Goal: Transaction & Acquisition: Purchase product/service

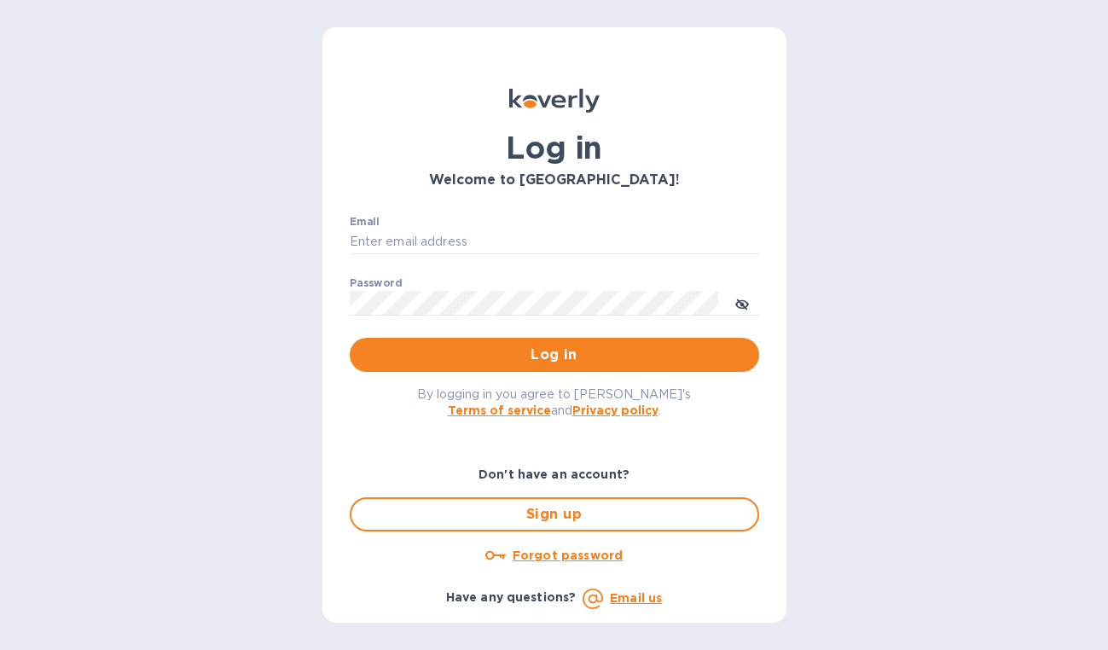
click at [0, 649] on nordpass-autofill-portal at bounding box center [0, 650] width 0 height 0
type input "chrisportie1@gmail.com"
click at [555, 352] on span "Log in" at bounding box center [554, 355] width 382 height 20
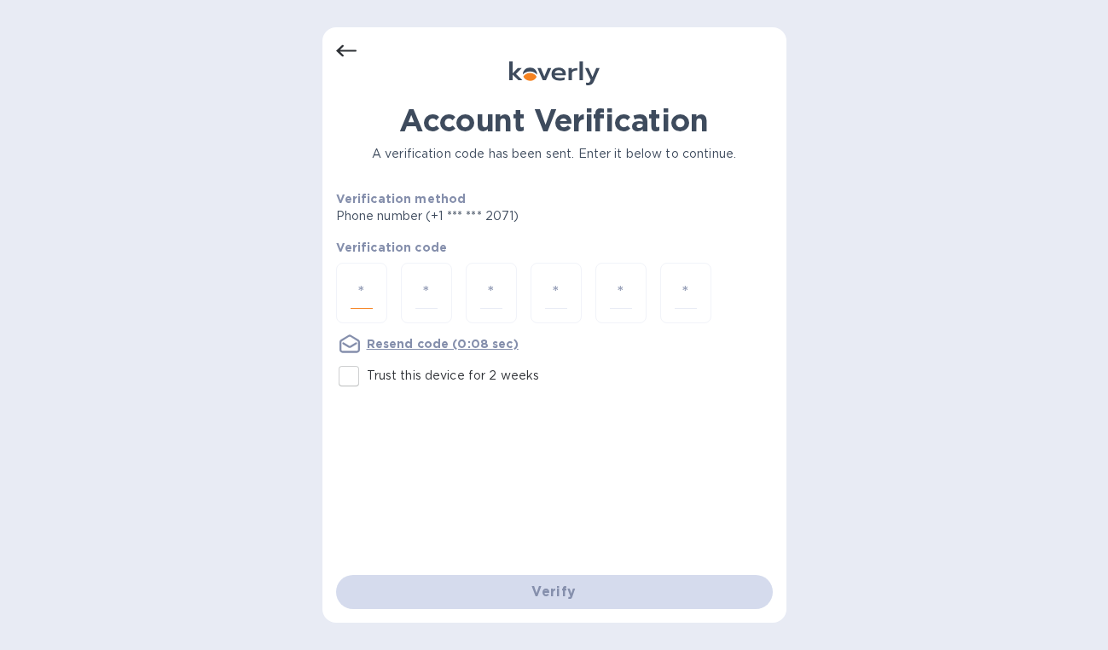
click at [366, 283] on input "number" at bounding box center [362, 293] width 22 height 32
type input "8"
type input "6"
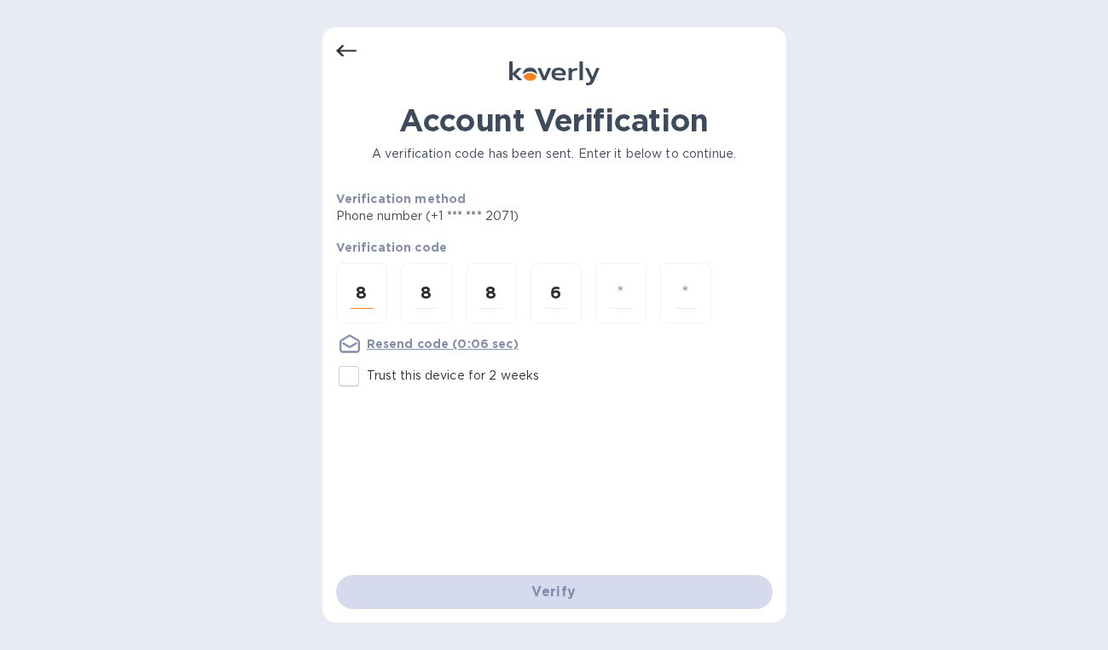
type input "2"
type input "9"
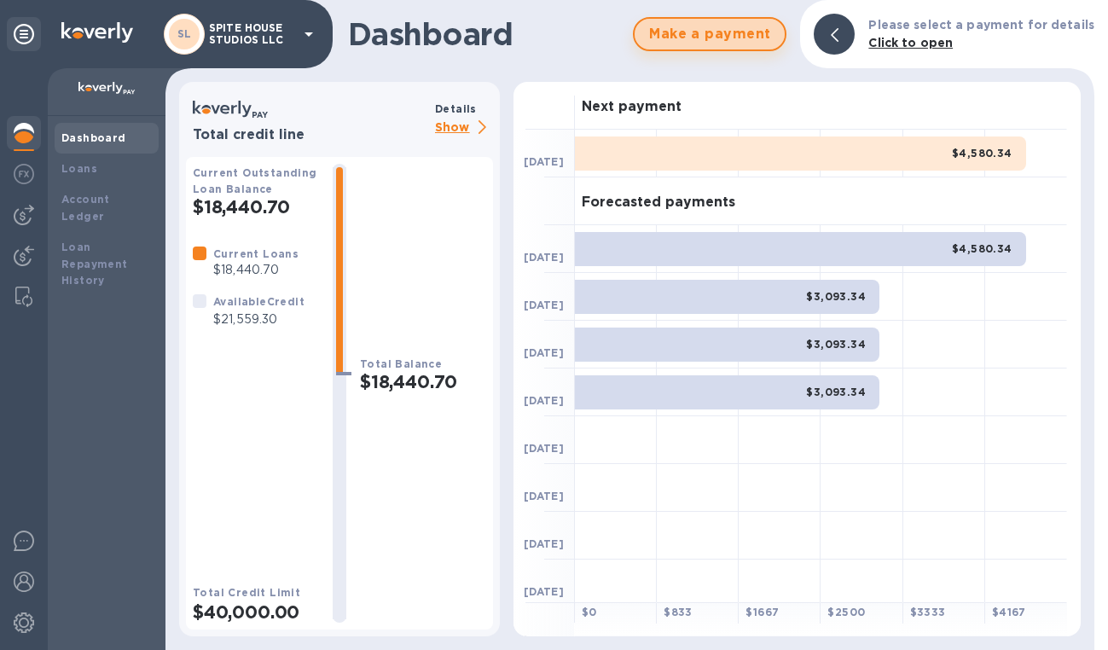
click at [741, 28] on span "Make a payment" at bounding box center [709, 34] width 123 height 20
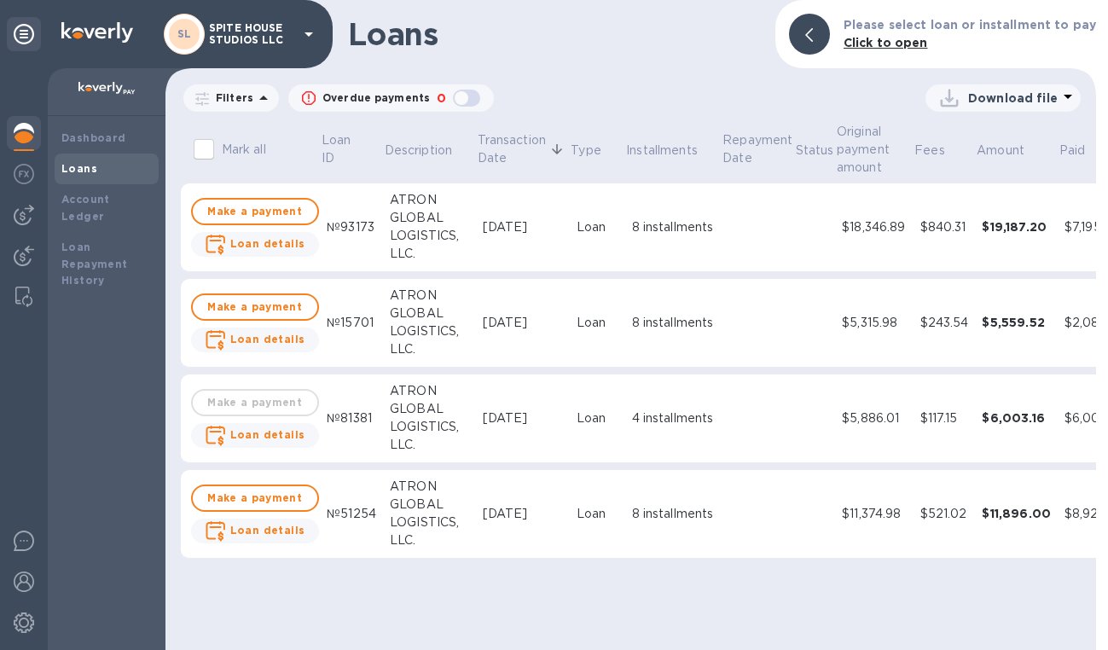
click at [814, 32] on div at bounding box center [809, 34] width 41 height 41
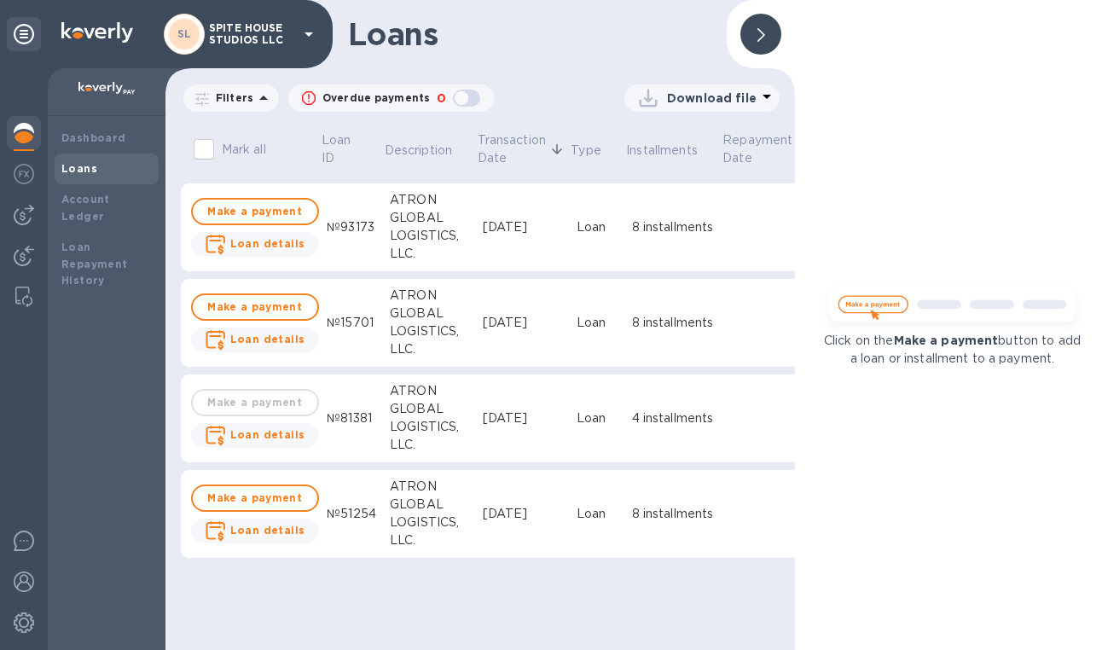
click at [762, 28] on span at bounding box center [761, 34] width 8 height 16
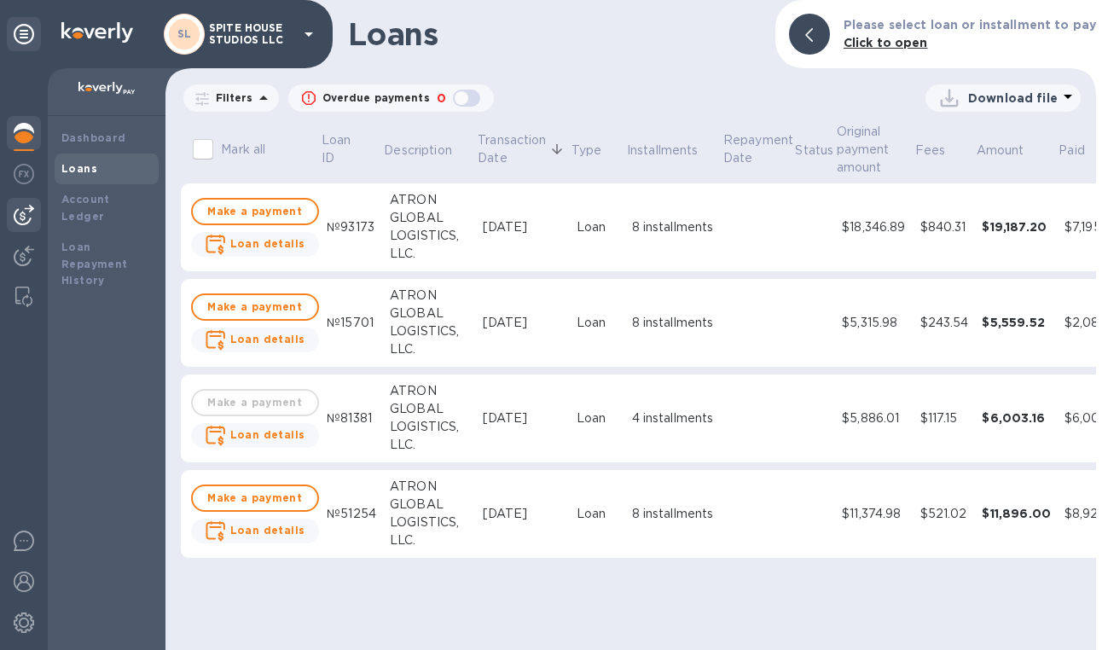
click at [28, 212] on img at bounding box center [24, 215] width 20 height 20
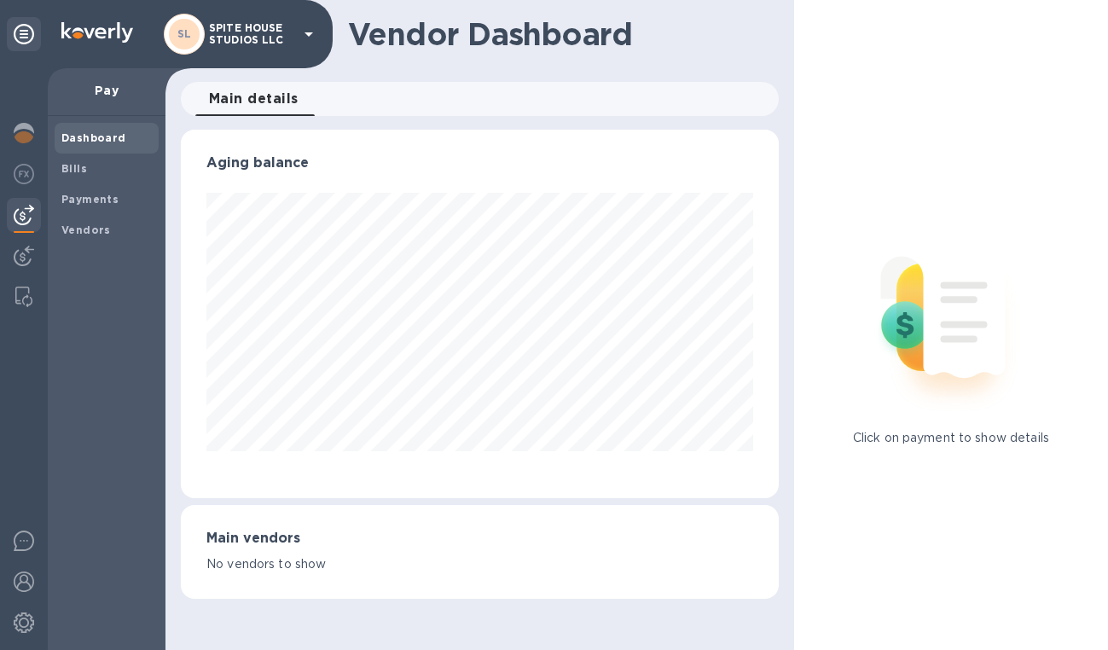
scroll to position [369, 597]
click at [112, 176] on div "Bills" at bounding box center [107, 169] width 104 height 31
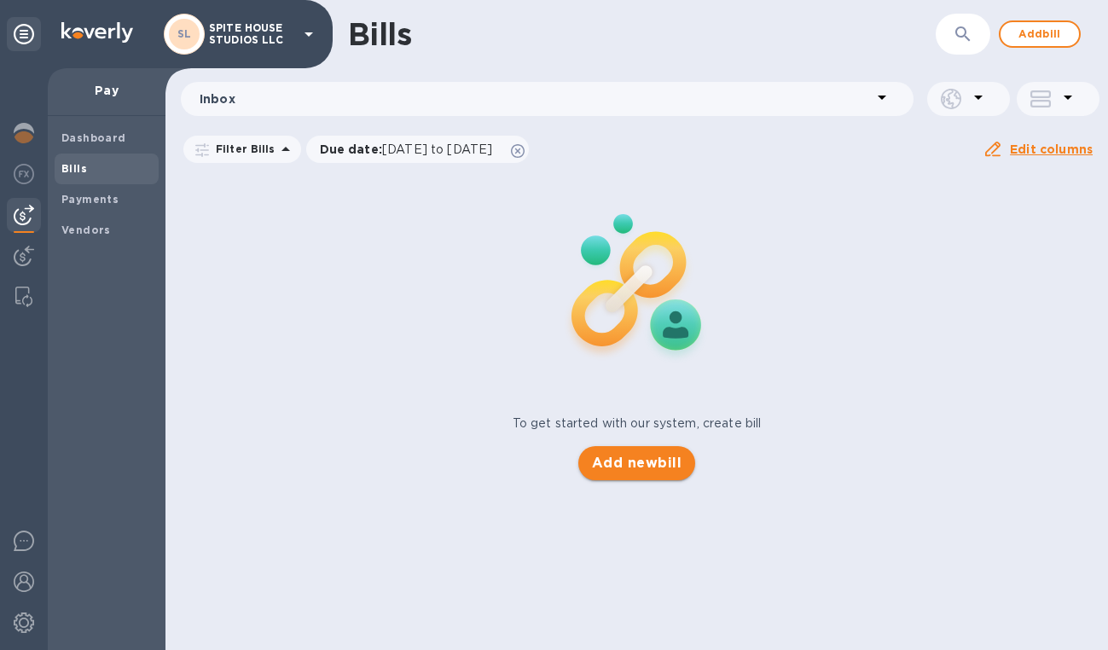
click at [669, 468] on span "Add new bill" at bounding box center [637, 463] width 90 height 20
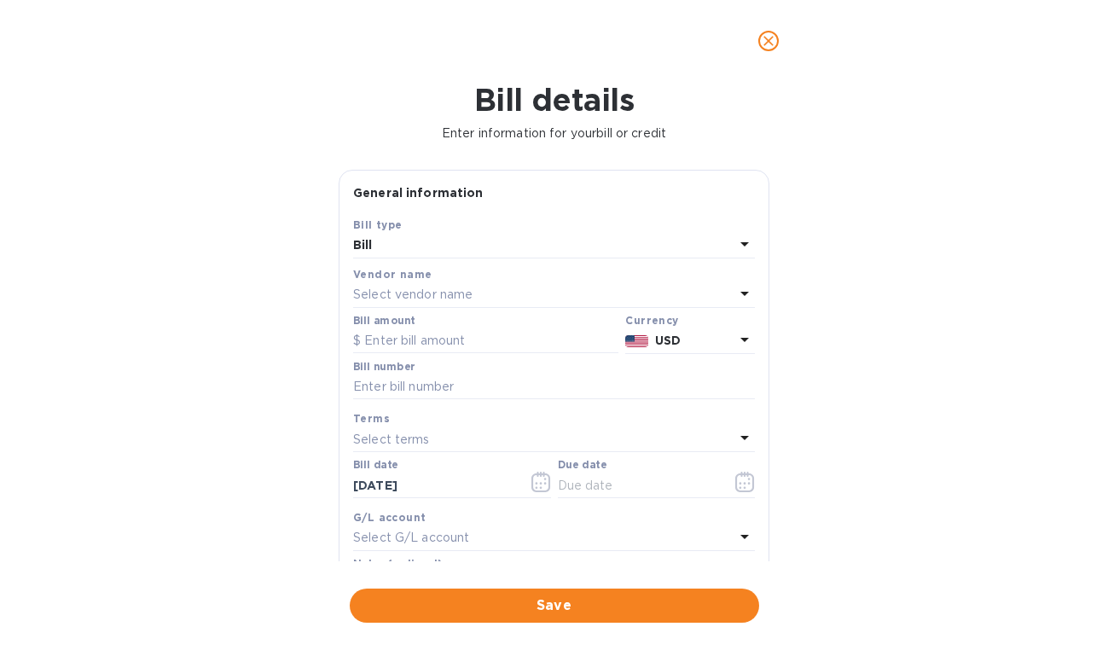
click at [473, 298] on p "Select vendor name" at bounding box center [412, 295] width 119 height 18
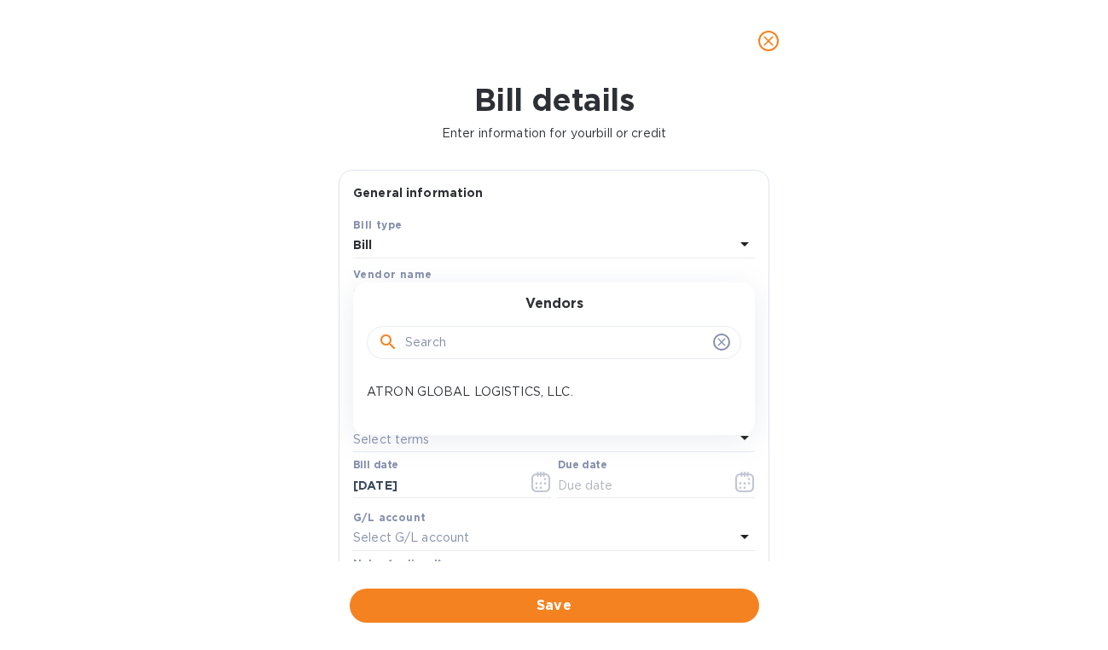
click at [420, 278] on b "Vendor name" at bounding box center [392, 274] width 78 height 13
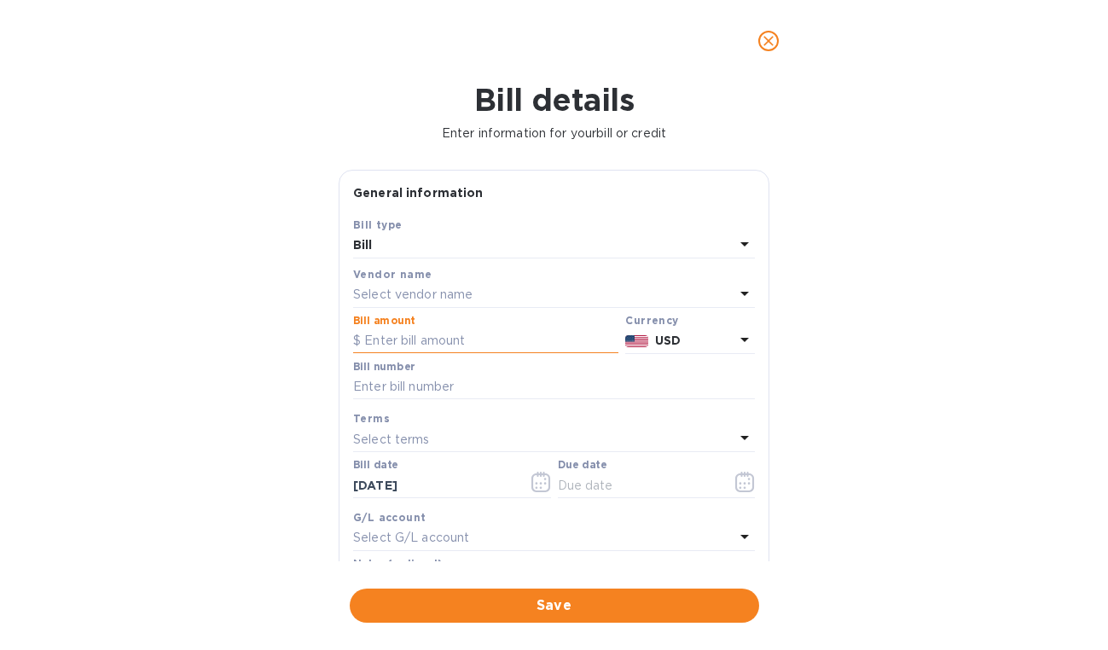
click at [398, 333] on input "text" at bounding box center [485, 341] width 265 height 26
type input "750"
click at [491, 378] on input "text" at bounding box center [554, 387] width 402 height 26
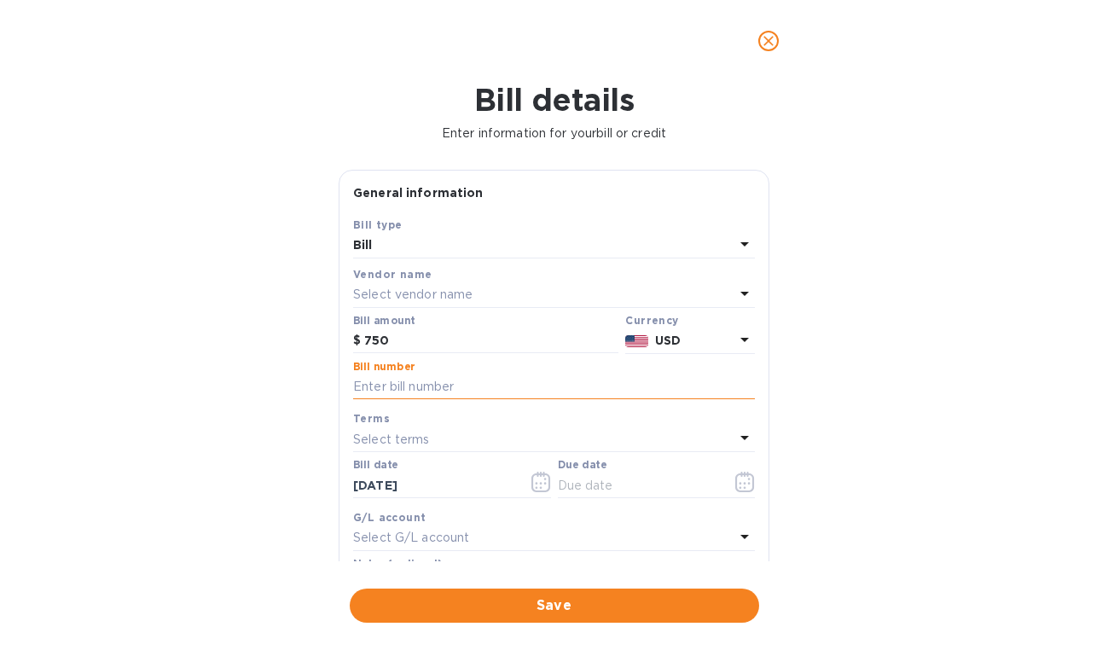
paste input "S00002595/A"
type input "S00002595/A"
click at [424, 352] on div "Bill amount $ 750" at bounding box center [486, 334] width 272 height 46
click at [421, 347] on input "750" at bounding box center [491, 341] width 254 height 26
type input "725"
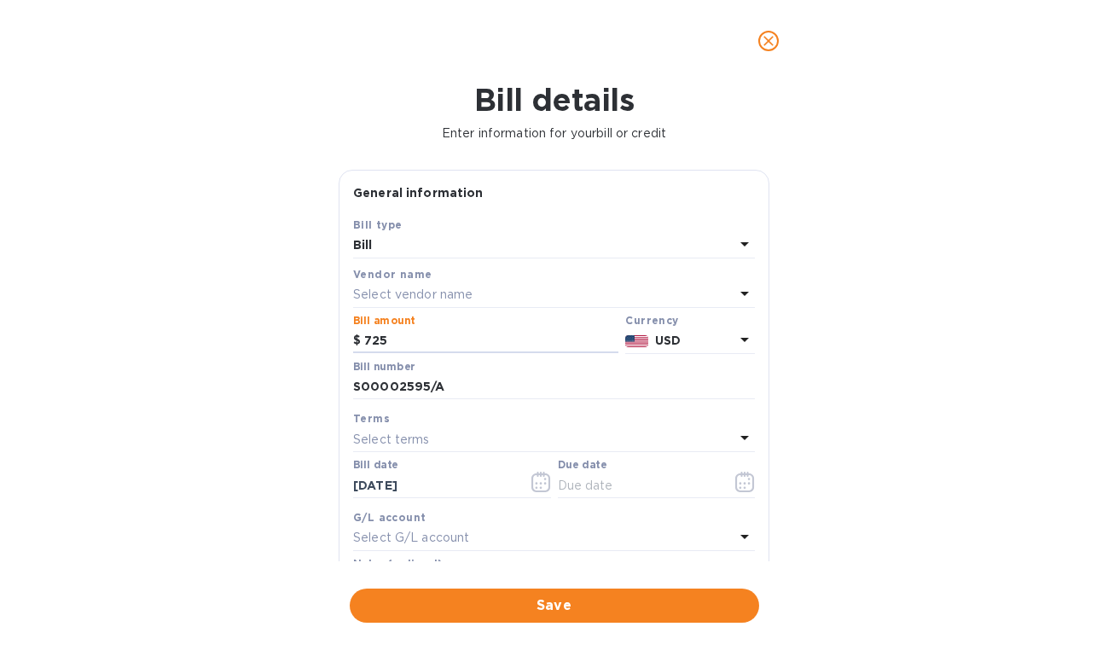
click at [438, 290] on p "Select vendor name" at bounding box center [412, 295] width 119 height 18
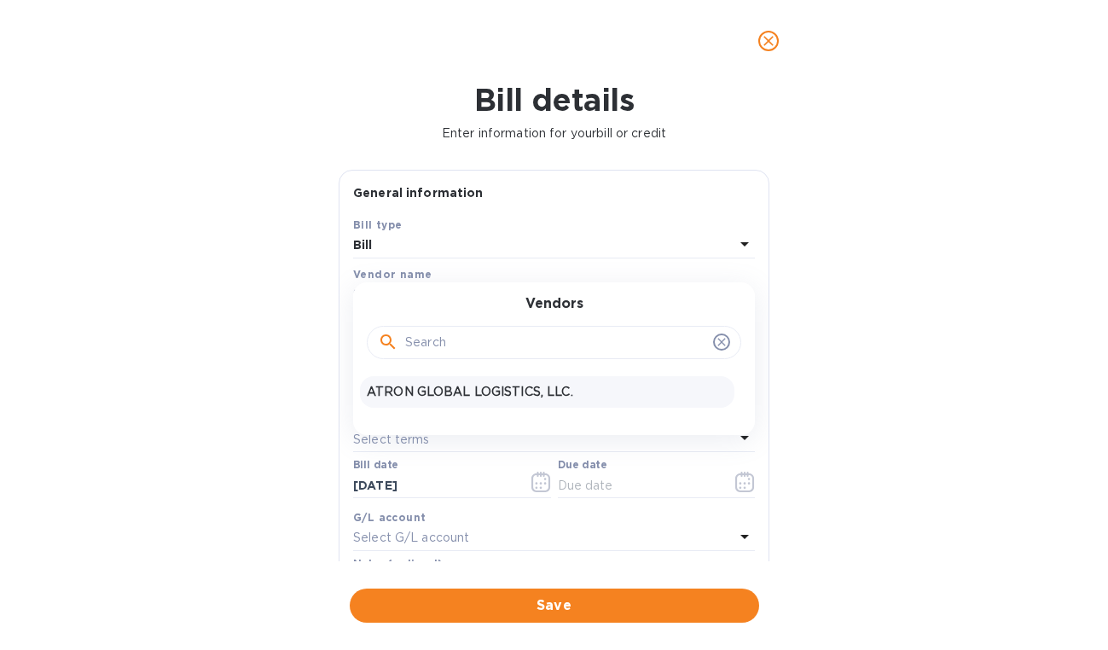
click at [443, 387] on p "ATRON GLOBAL LOGISTICS, LLC." at bounding box center [547, 392] width 361 height 18
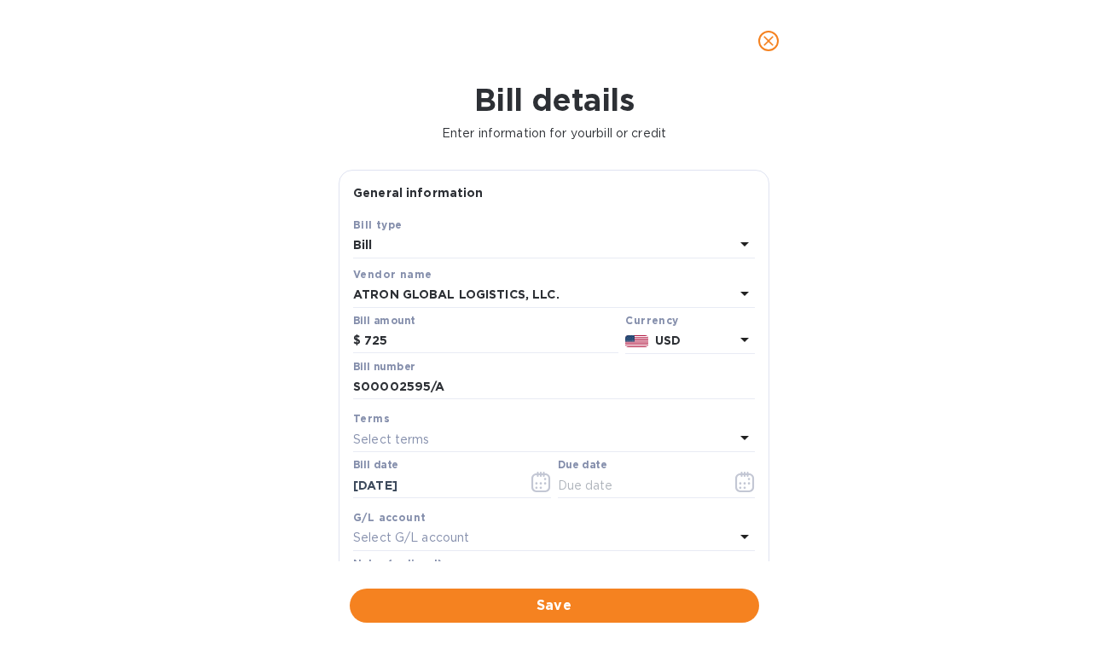
click at [453, 438] on div "Select terms" at bounding box center [543, 439] width 381 height 24
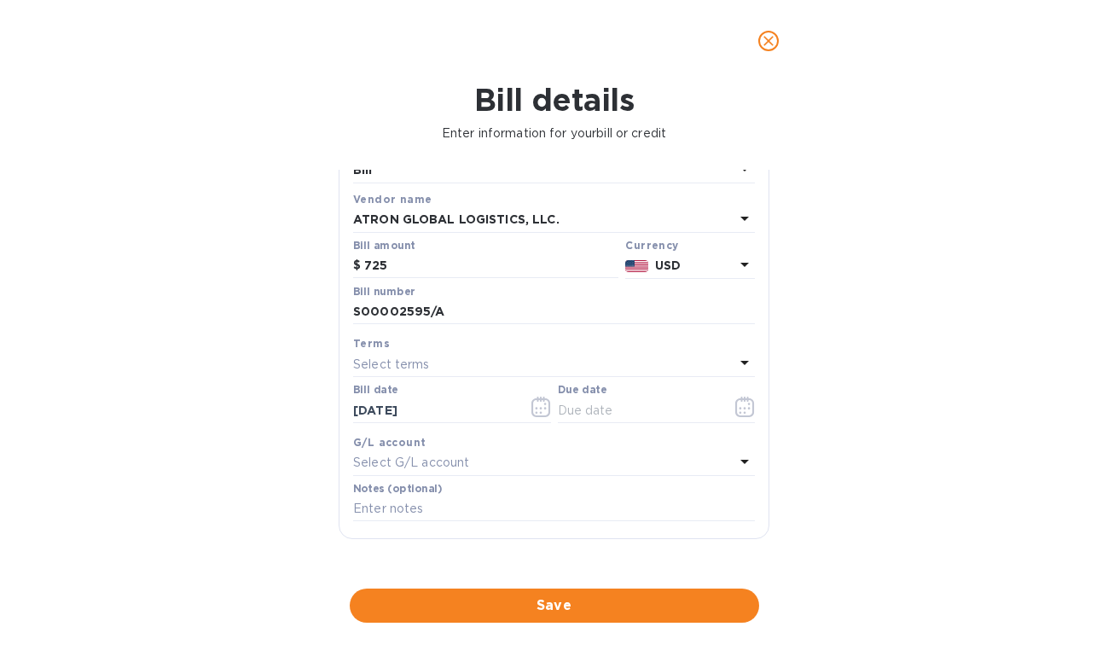
click at [756, 364] on div "Save Bill type [PERSON_NAME] name ATRON GLOBAL LOGISTICS, LLC. Bill amount $ 72…" at bounding box center [554, 340] width 429 height 398
click at [615, 403] on input "text" at bounding box center [638, 411] width 161 height 26
click at [757, 403] on button "button" at bounding box center [745, 406] width 40 height 41
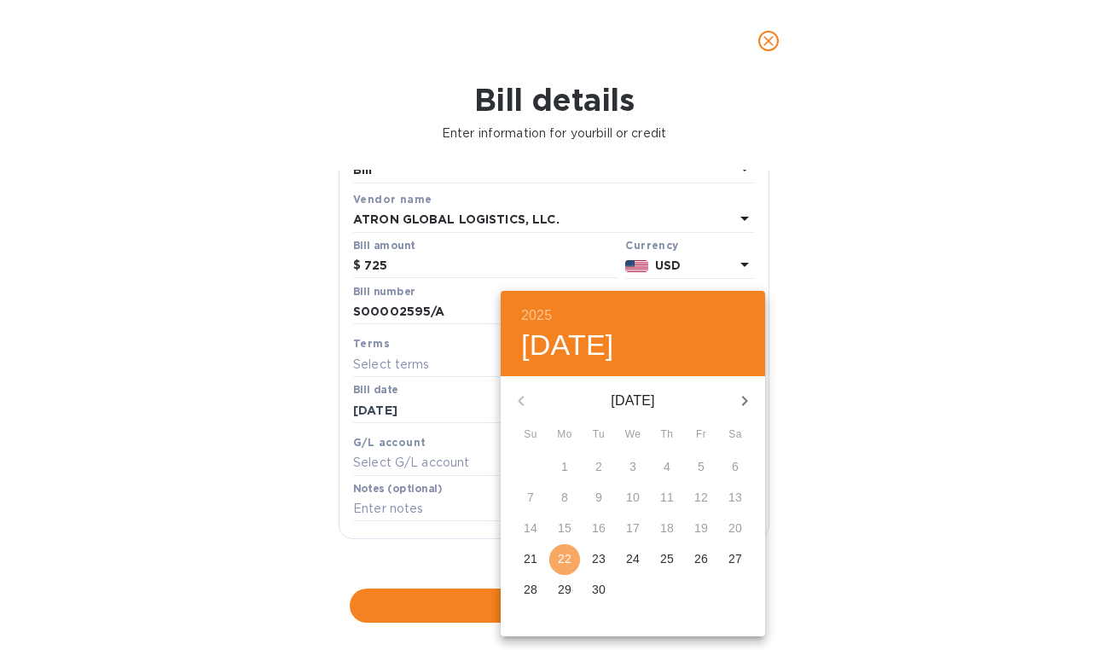
click at [564, 549] on button "22" at bounding box center [564, 559] width 31 height 31
type input "[DATE]"
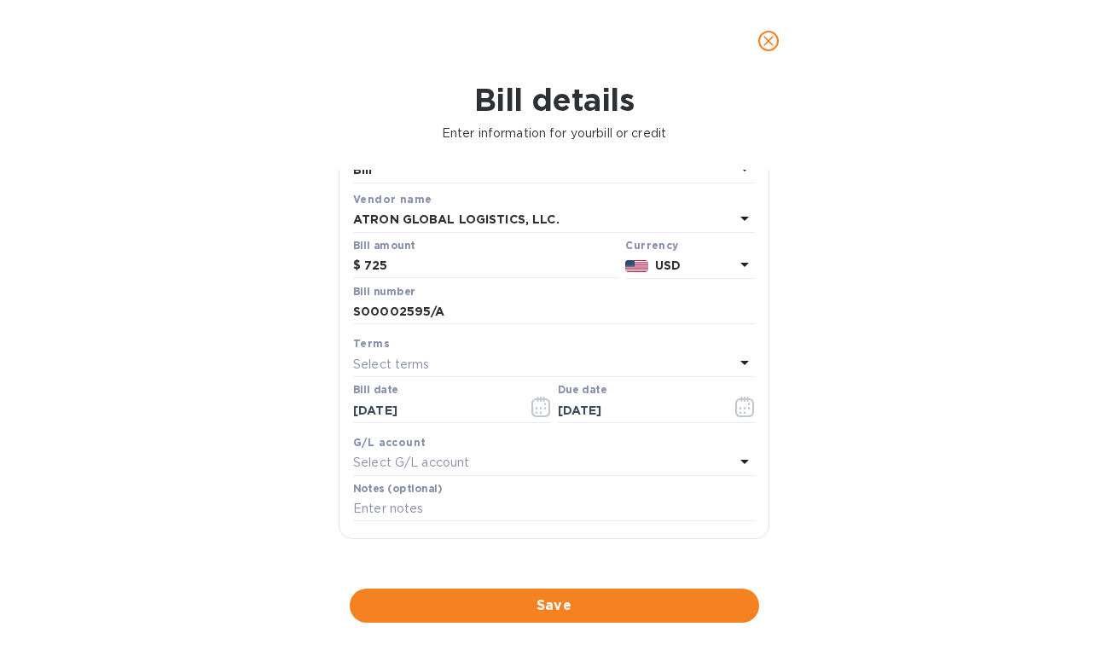
click at [614, 461] on div "Select G/L account" at bounding box center [543, 463] width 381 height 24
click at [630, 444] on div "G/L account" at bounding box center [554, 442] width 402 height 18
click at [602, 589] on button "Save" at bounding box center [554, 606] width 409 height 34
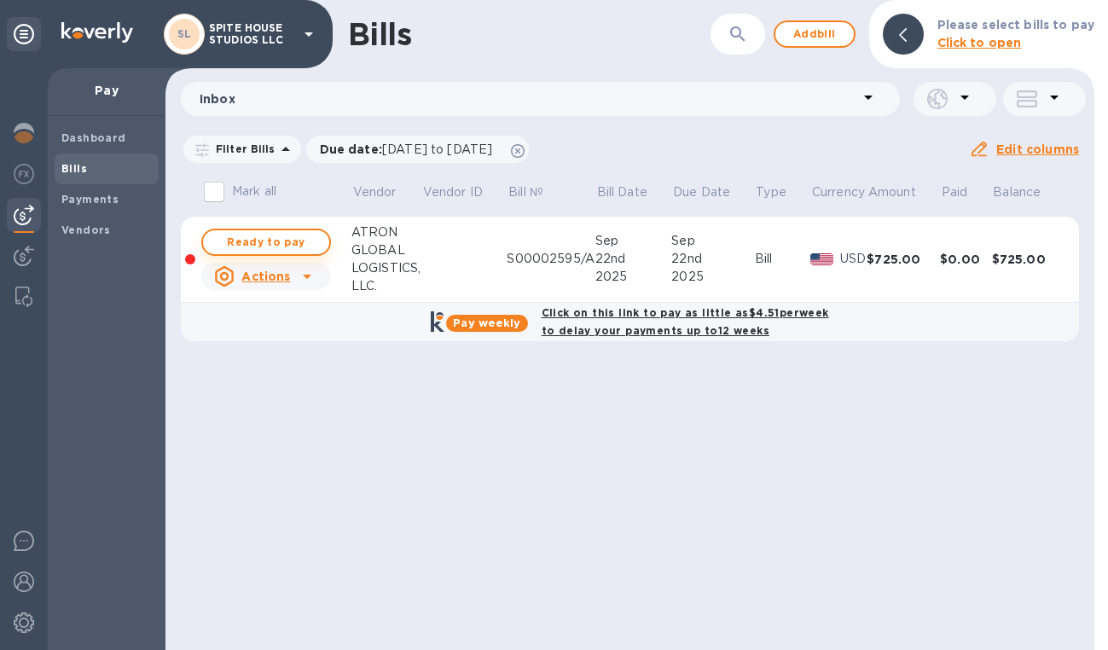
click at [303, 240] on span "Ready to pay" at bounding box center [266, 242] width 99 height 20
checkbox input "true"
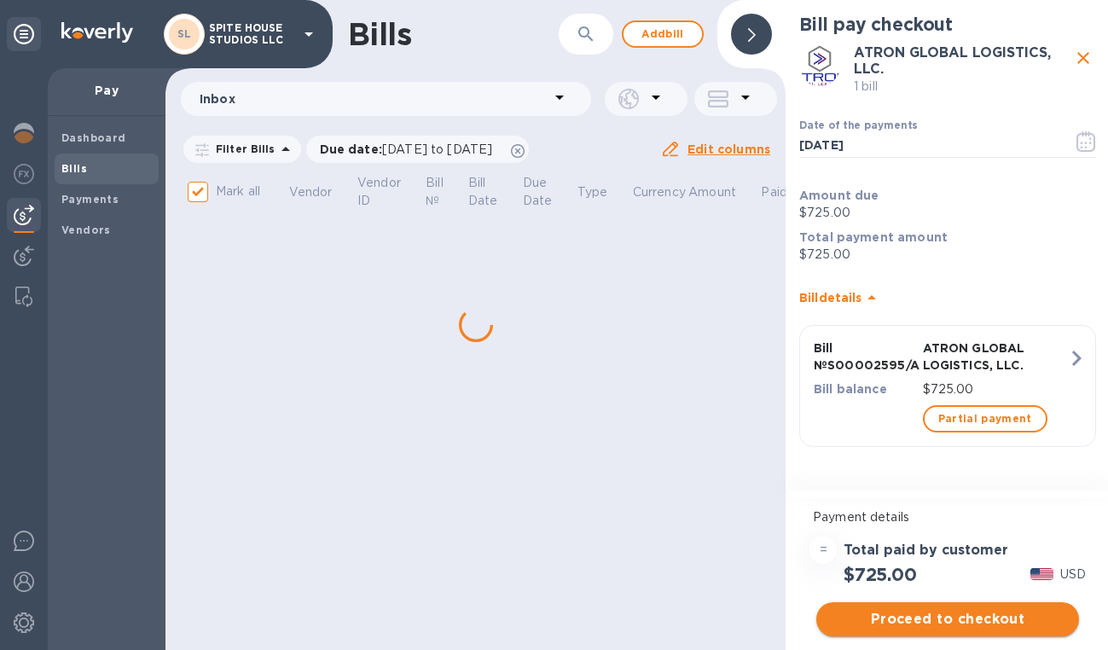
click at [943, 619] on span "Proceed to checkout" at bounding box center [947, 619] width 235 height 20
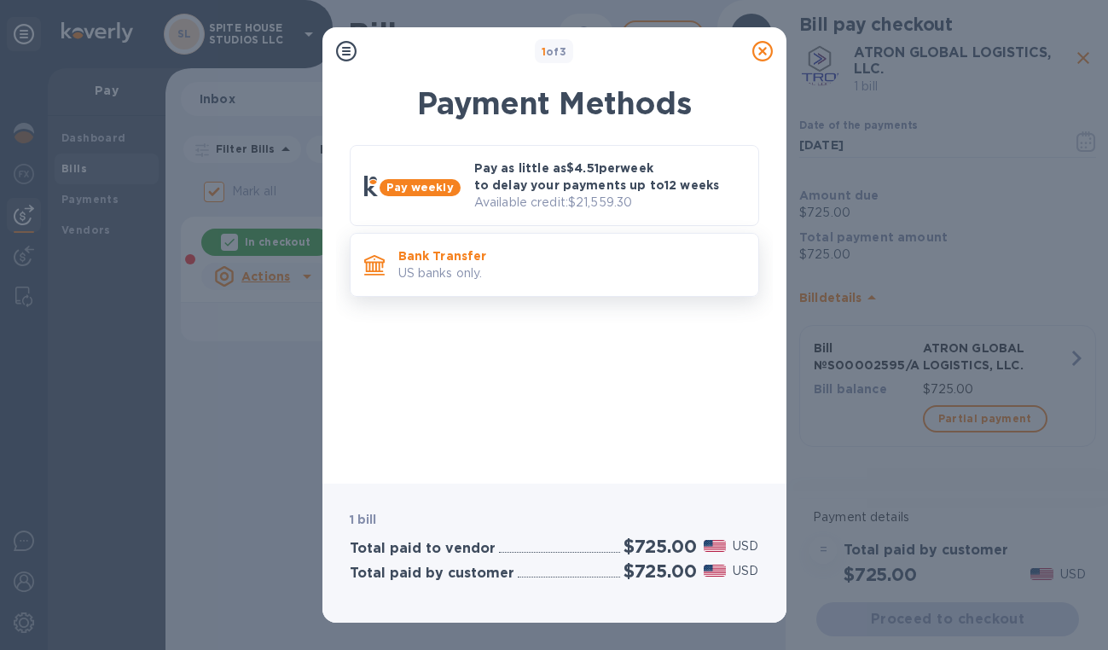
click at [575, 240] on div "Bank Transfer US banks only." at bounding box center [554, 265] width 409 height 64
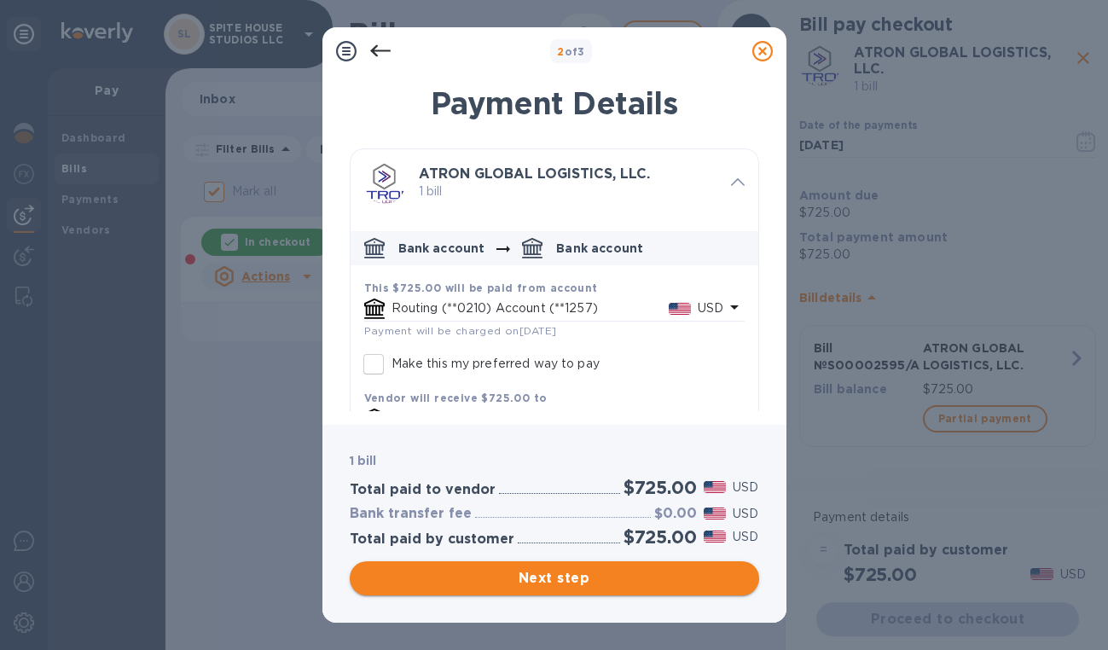
click at [599, 571] on span "Next step" at bounding box center [554, 578] width 382 height 20
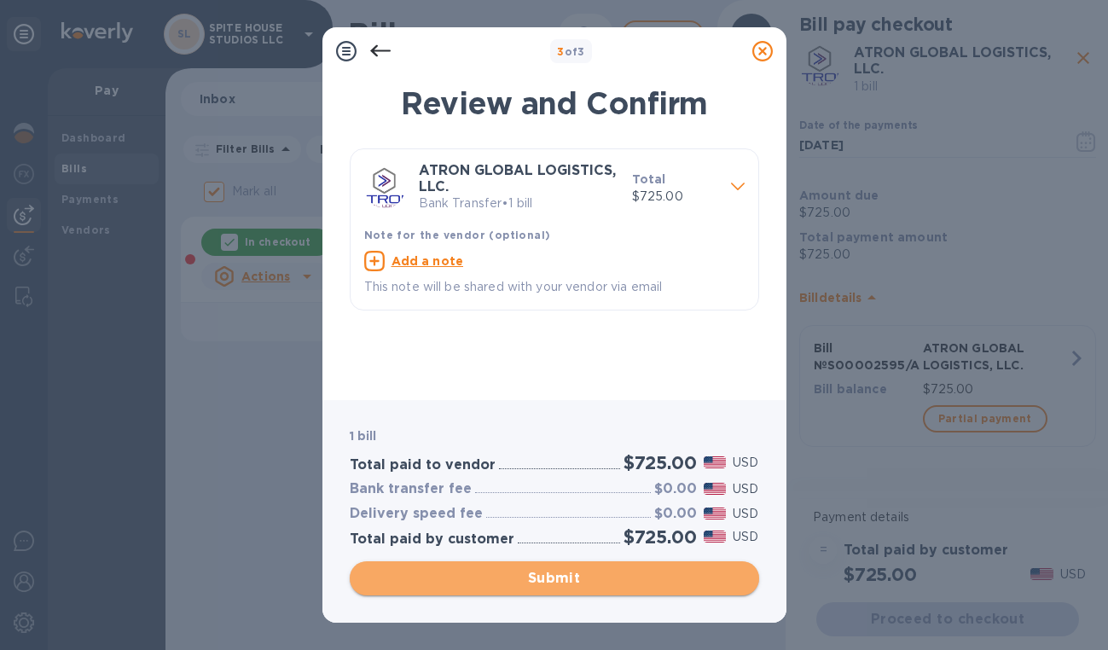
click at [599, 571] on span "Submit" at bounding box center [554, 578] width 382 height 20
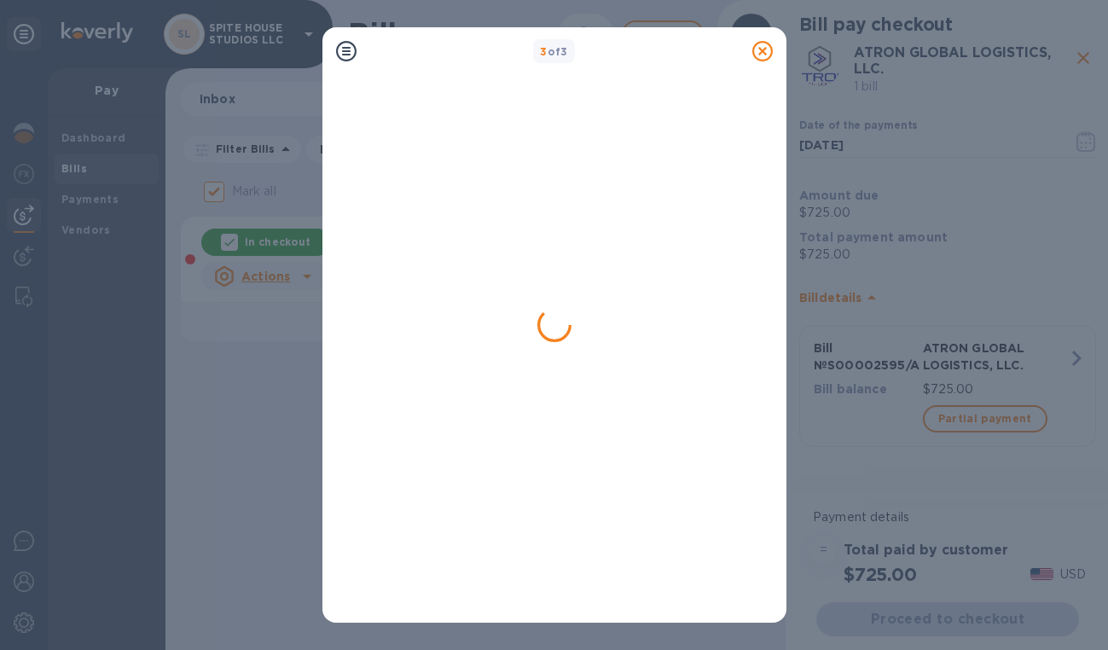
click at [421, 0] on div "3 of 3" at bounding box center [554, 325] width 1108 height 650
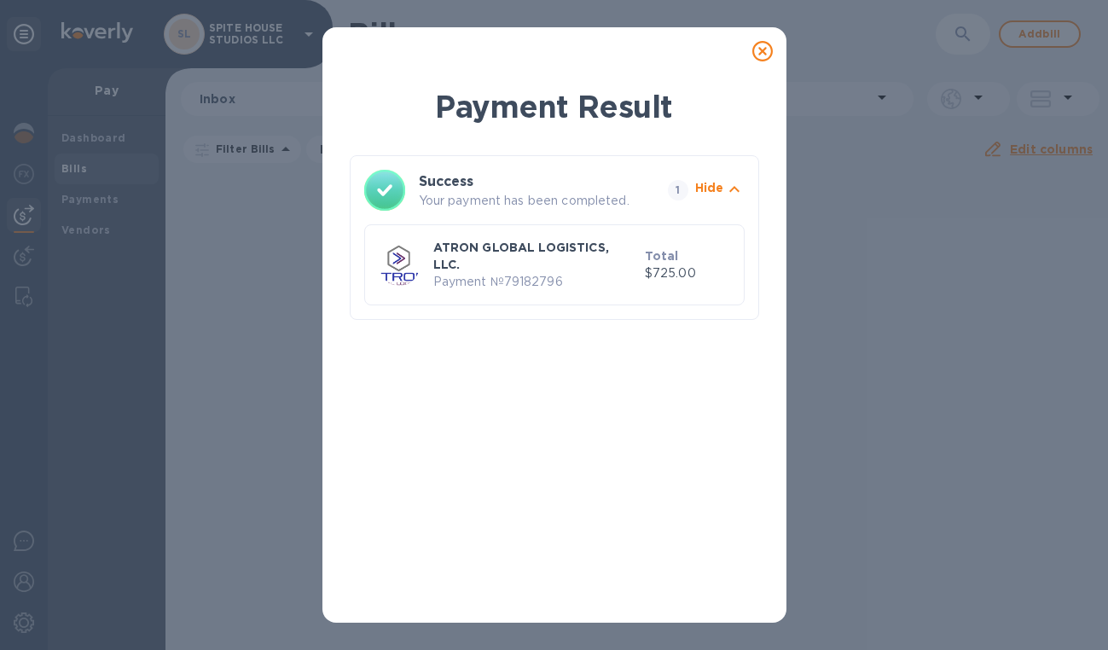
click at [763, 59] on icon at bounding box center [762, 51] width 20 height 20
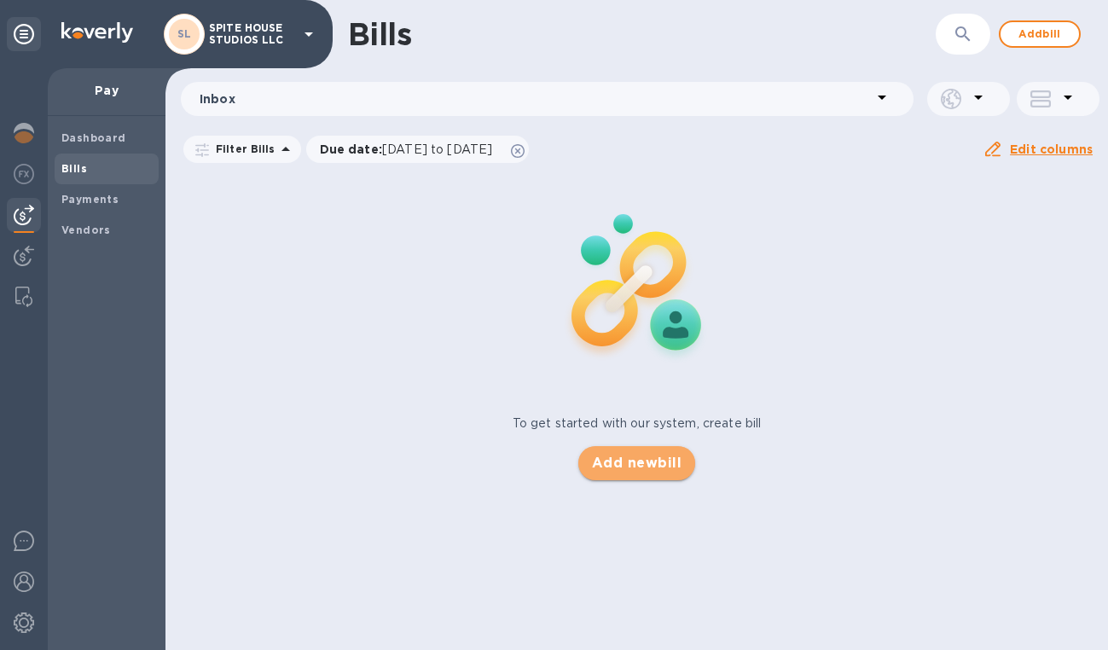
click at [659, 461] on span "Add new bill" at bounding box center [637, 463] width 90 height 20
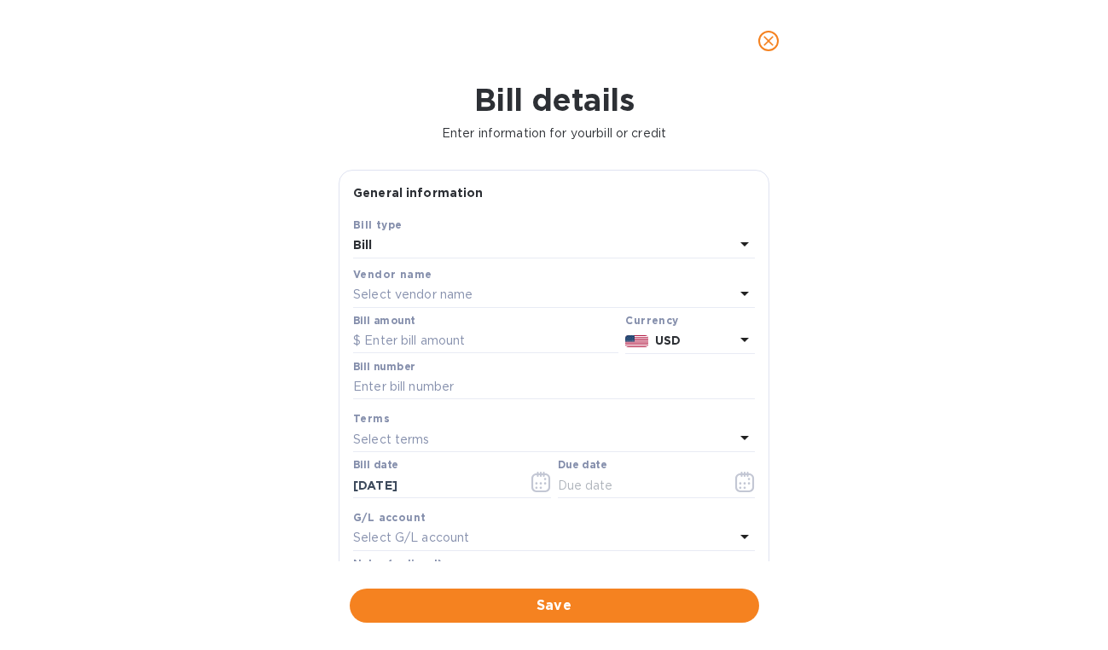
click at [477, 292] on div "Select vendor name" at bounding box center [543, 295] width 381 height 24
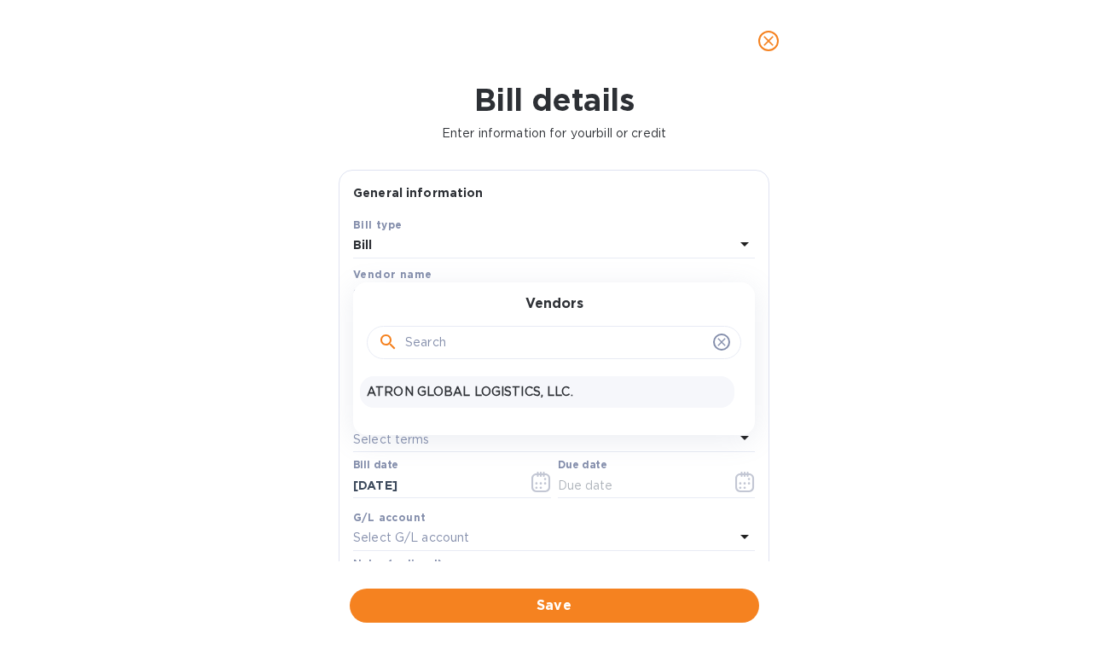
click at [472, 384] on p "ATRON GLOBAL LOGISTICS, LLC." at bounding box center [547, 392] width 361 height 18
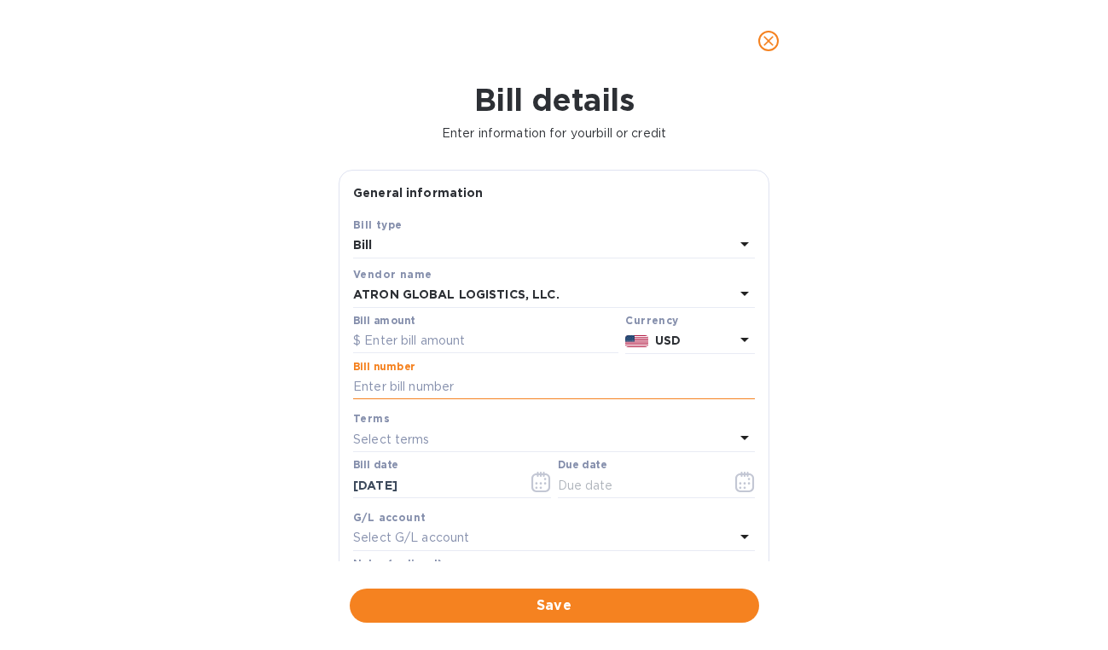
click at [455, 384] on input "text" at bounding box center [554, 387] width 402 height 26
paste input "S00002595/B"
type input "S00002595/B"
click at [447, 357] on div "Bill number S00002595/B" at bounding box center [554, 381] width 409 height 49
click at [447, 336] on input "text" at bounding box center [485, 341] width 265 height 26
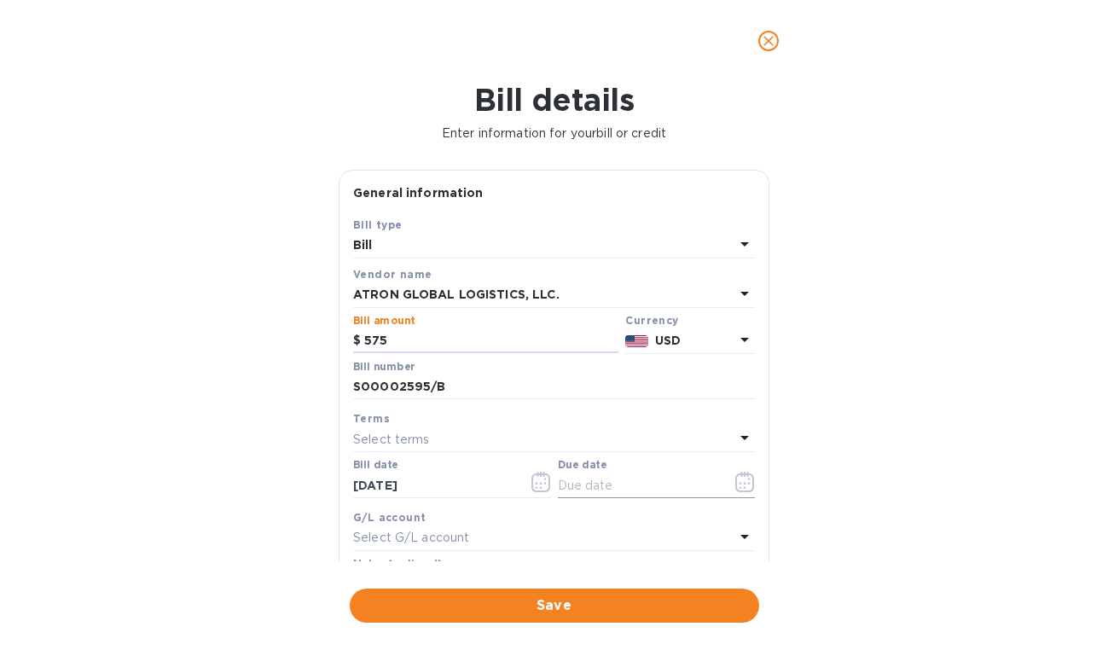
type input "575"
click at [567, 483] on input "text" at bounding box center [638, 486] width 161 height 26
click at [735, 488] on icon "button" at bounding box center [744, 482] width 19 height 20
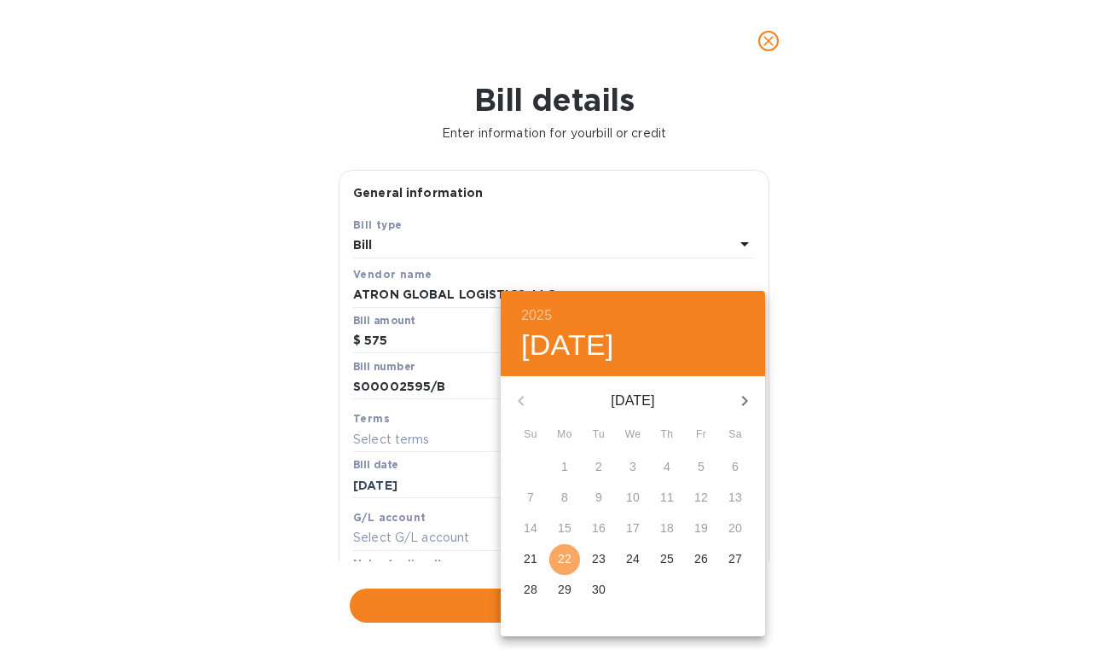
click at [570, 555] on p "22" at bounding box center [565, 558] width 14 height 17
type input "[DATE]"
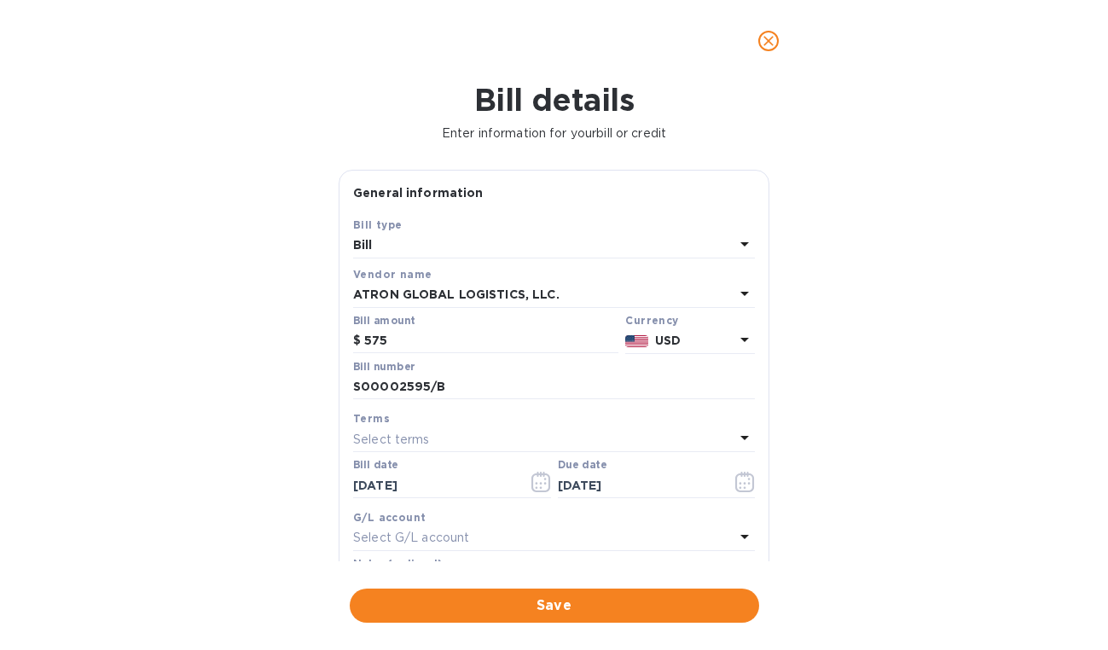
click at [570, 602] on button "Save" at bounding box center [554, 606] width 409 height 34
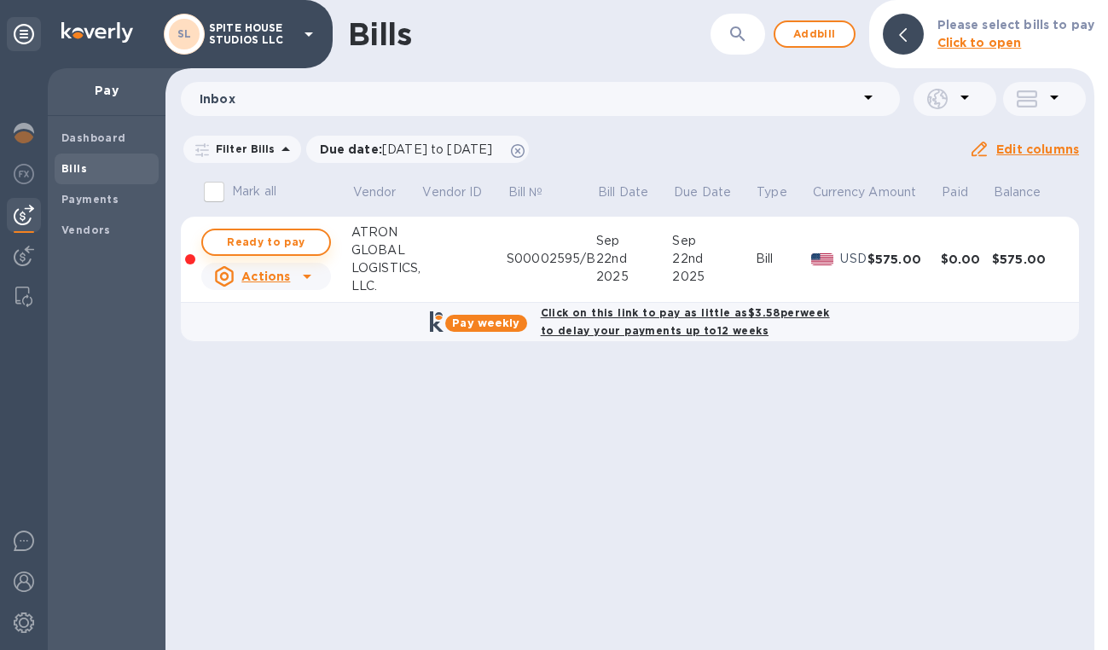
click at [310, 246] on span "Ready to pay" at bounding box center [266, 242] width 99 height 20
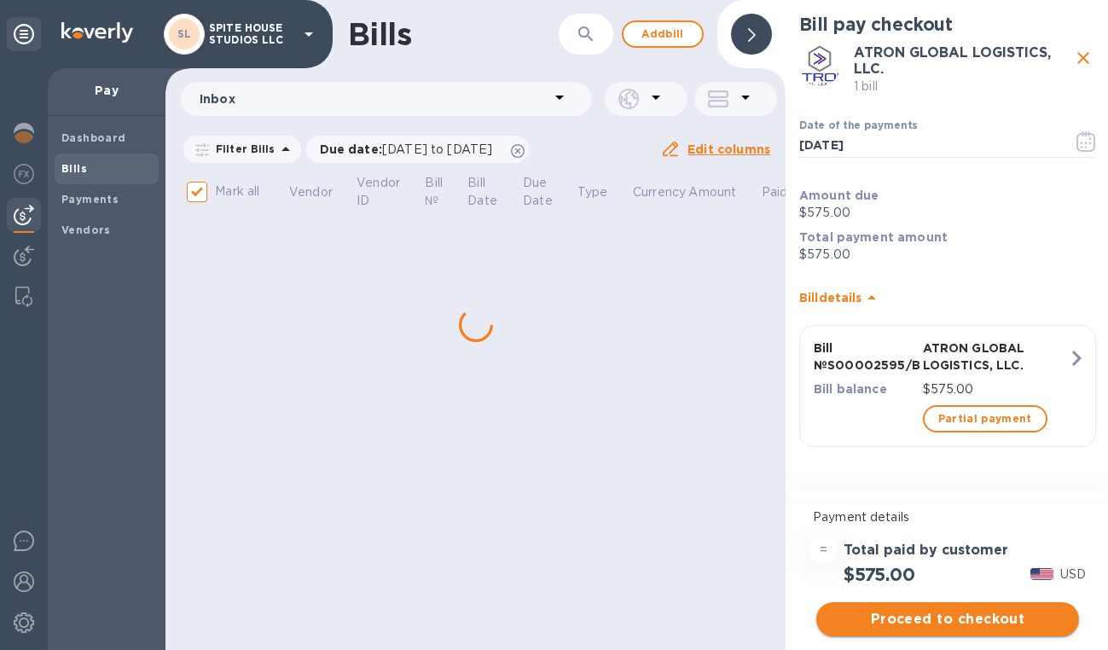
click at [939, 622] on span "Proceed to checkout" at bounding box center [947, 619] width 235 height 20
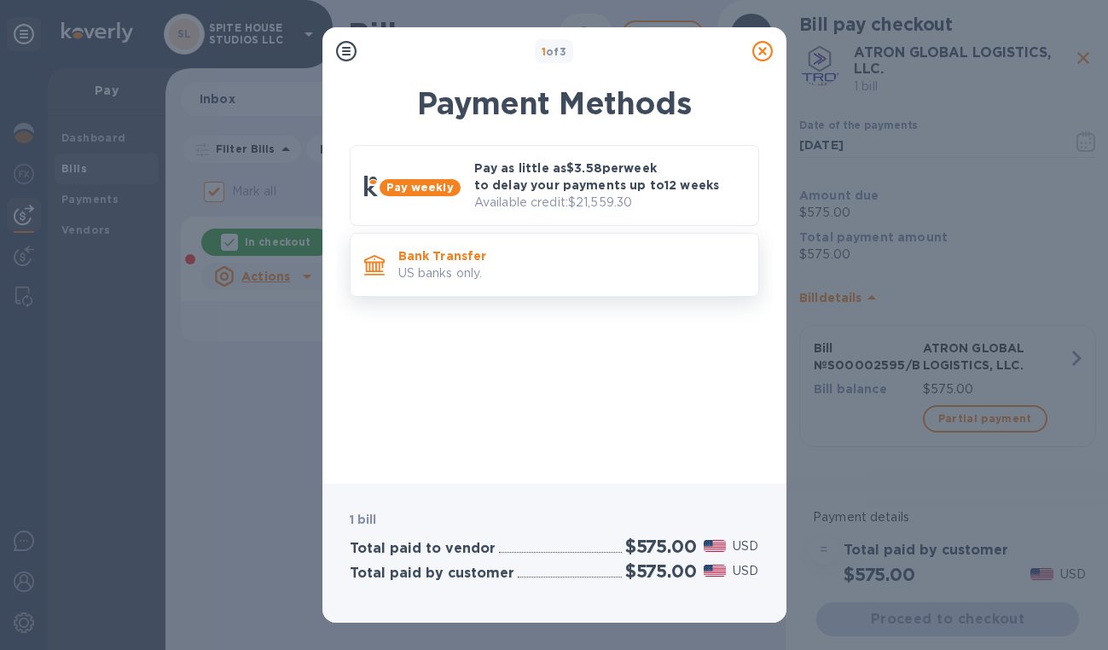
click at [591, 290] on div "Bank Transfer US banks only." at bounding box center [554, 265] width 409 height 64
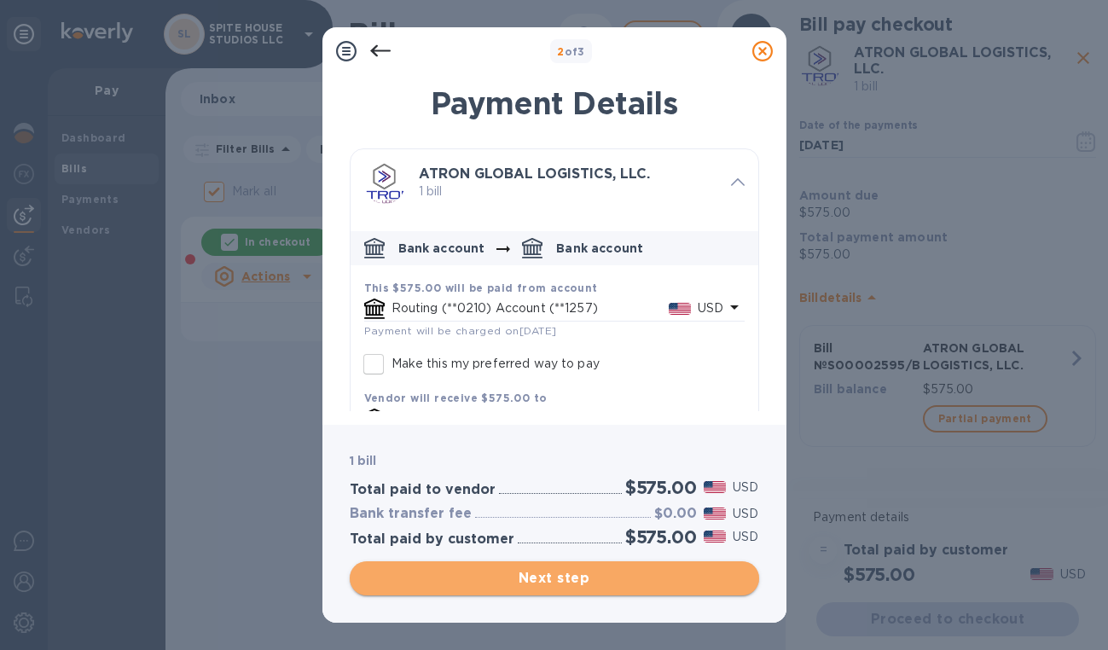
click at [650, 587] on span "Next step" at bounding box center [554, 578] width 382 height 20
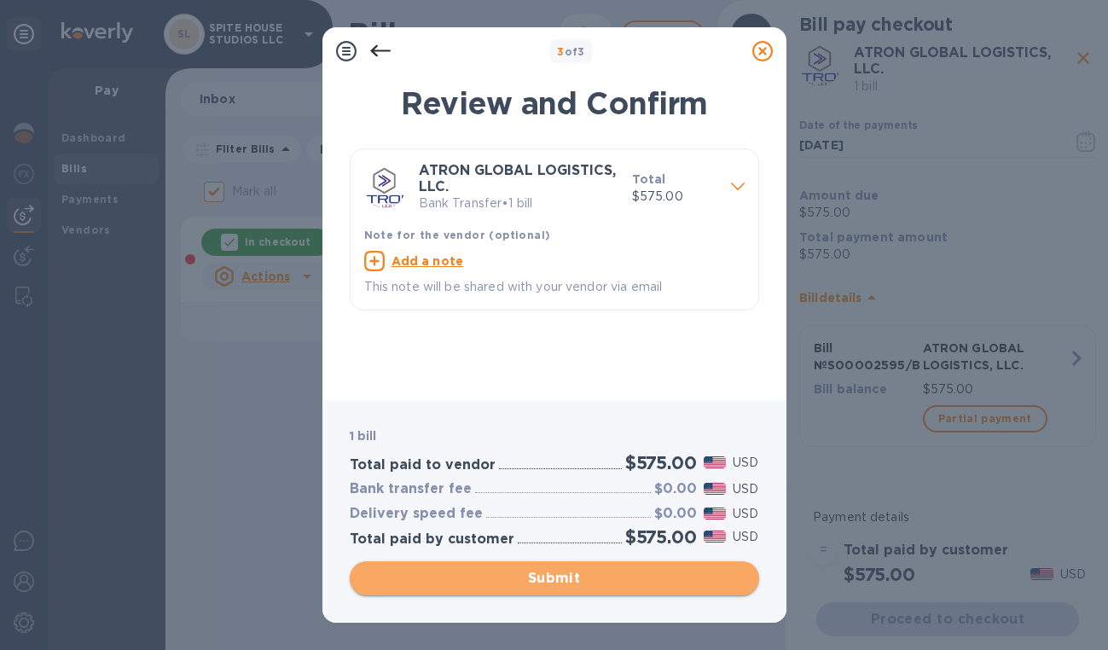
click at [650, 587] on span "Submit" at bounding box center [554, 578] width 382 height 20
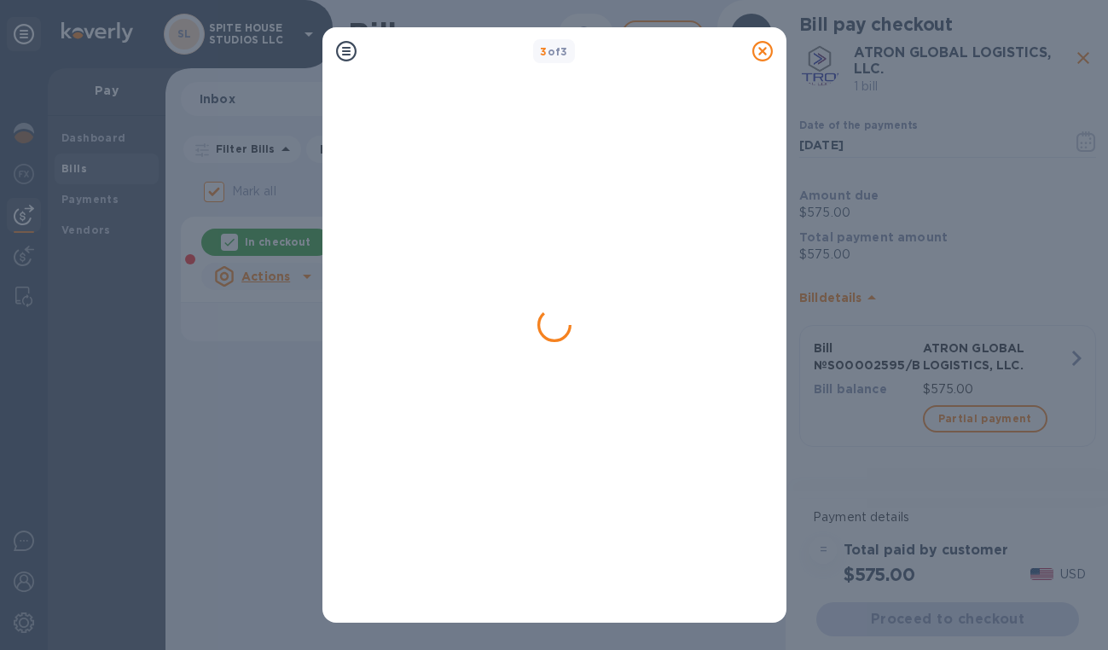
checkbox input "false"
